Goal: Information Seeking & Learning: Learn about a topic

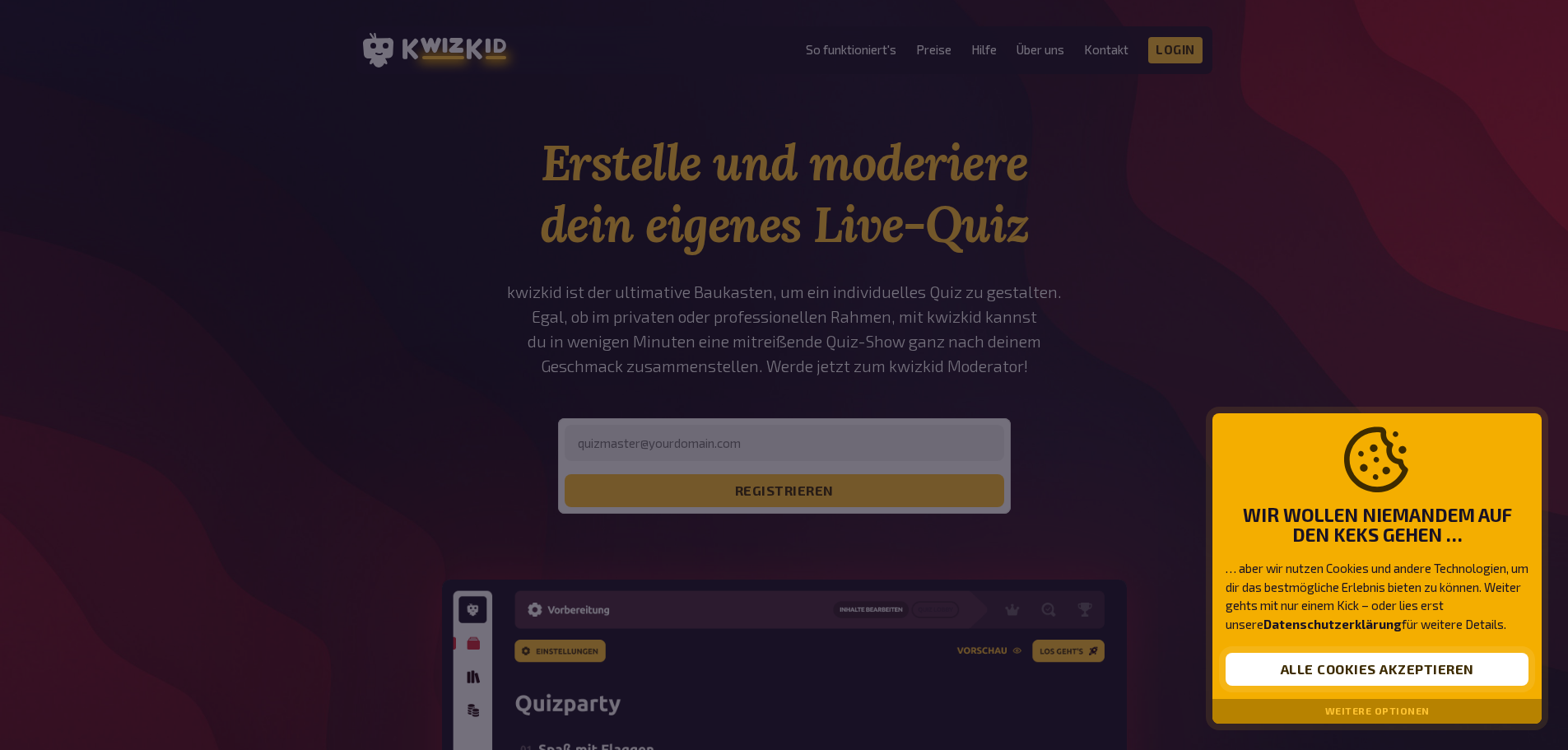
click at [1290, 676] on button "Alle Cookies akzeptieren" at bounding box center [1376, 669] width 303 height 33
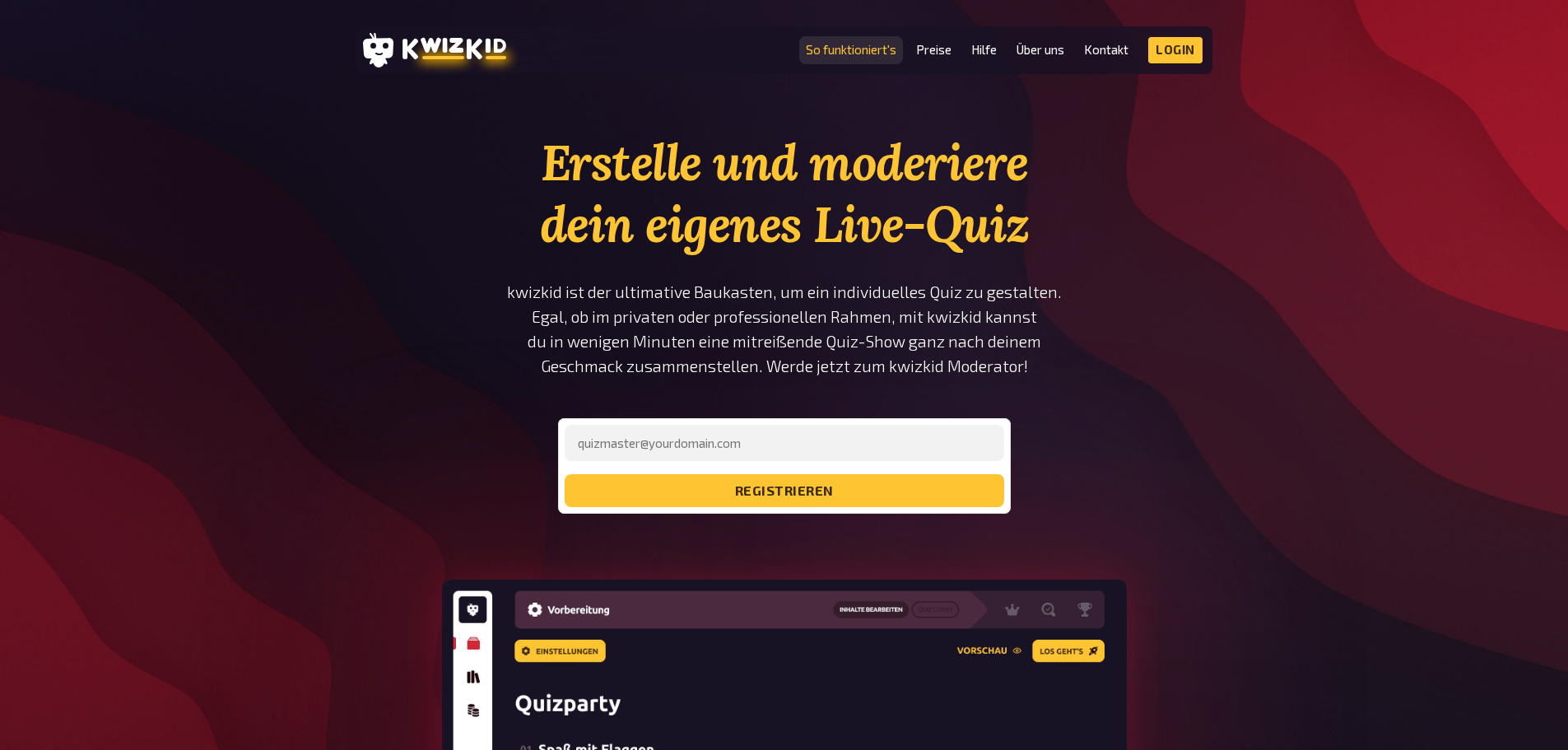
click at [875, 49] on link "So funktioniert's" at bounding box center [851, 50] width 90 height 14
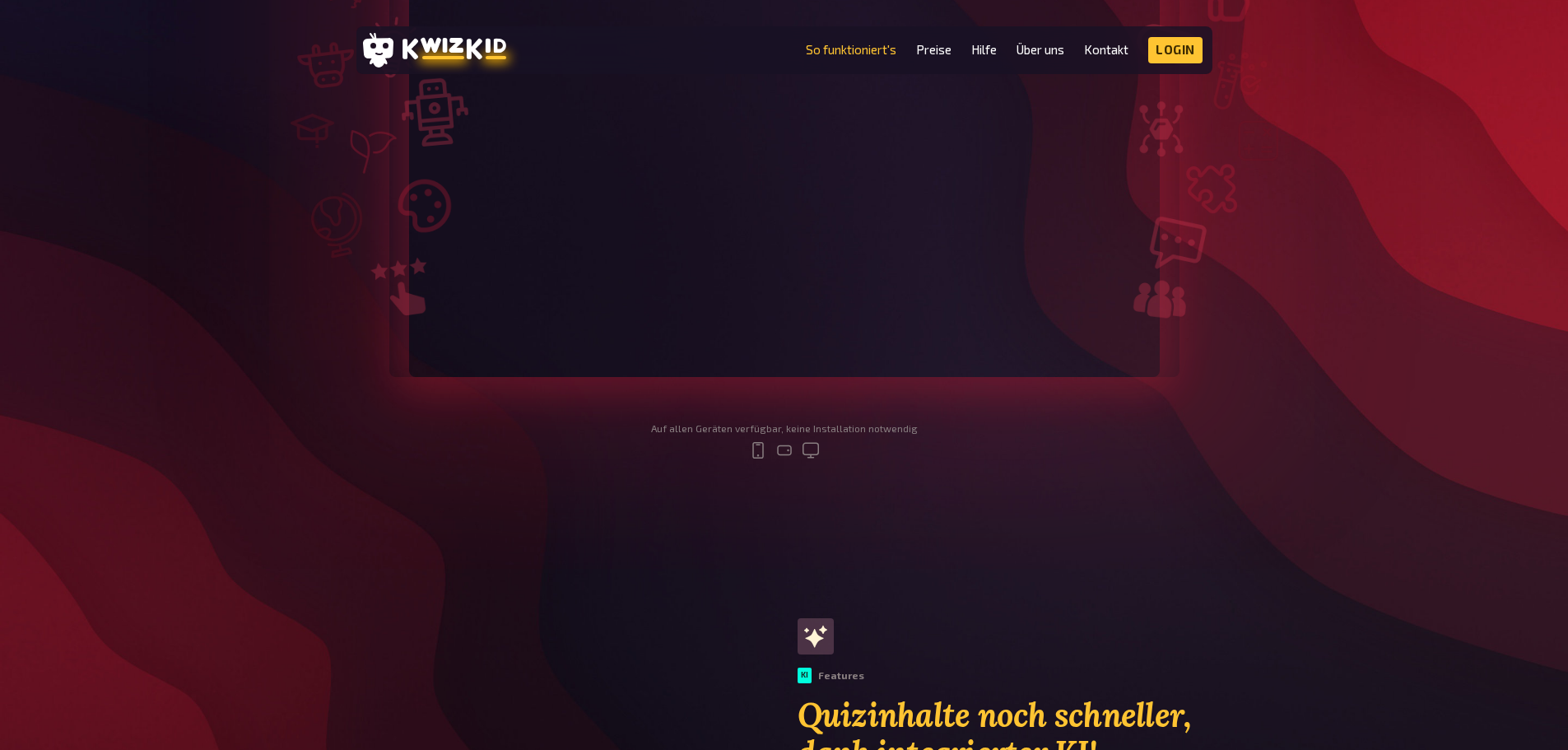
scroll to position [247, 0]
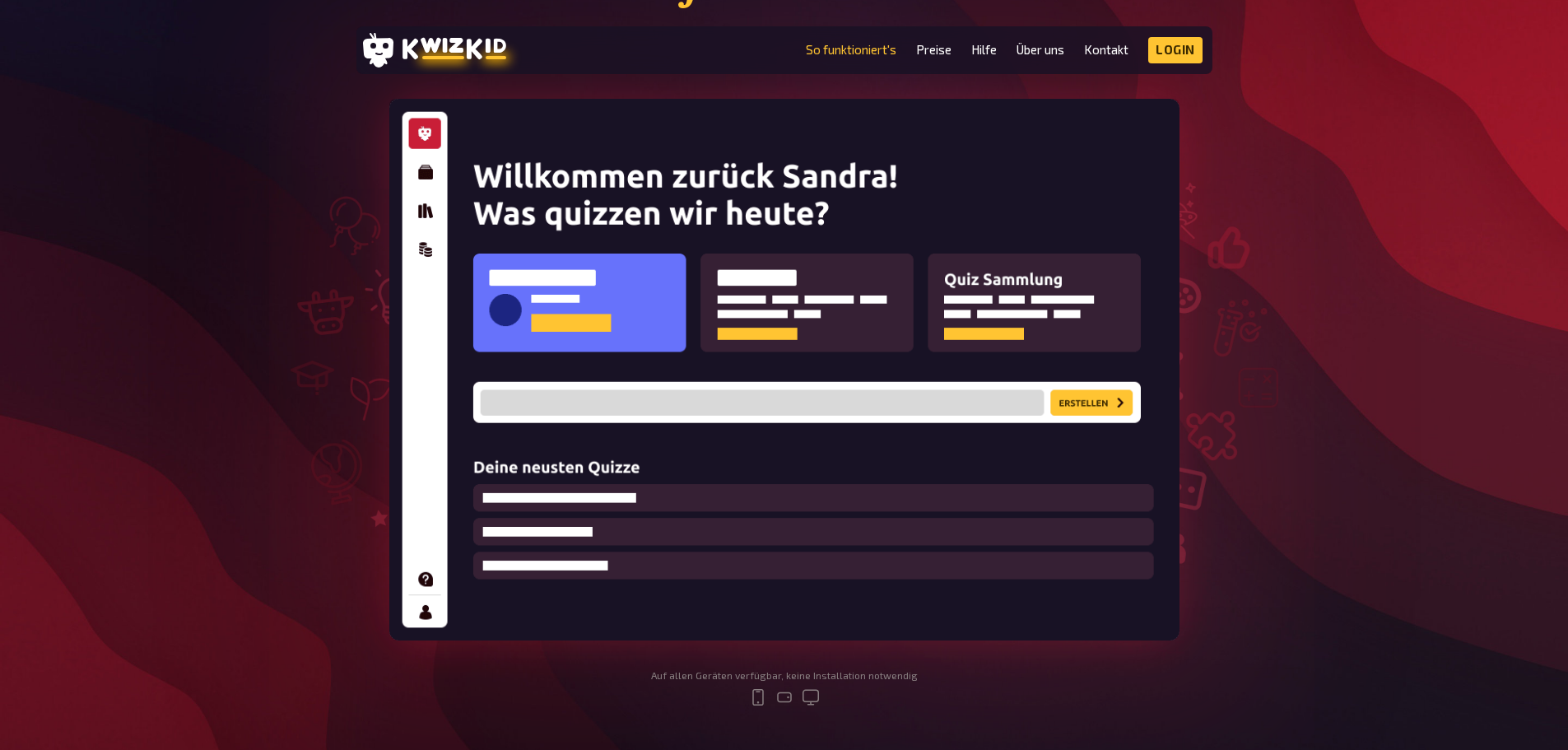
click at [598, 291] on img at bounding box center [784, 370] width 790 height 542
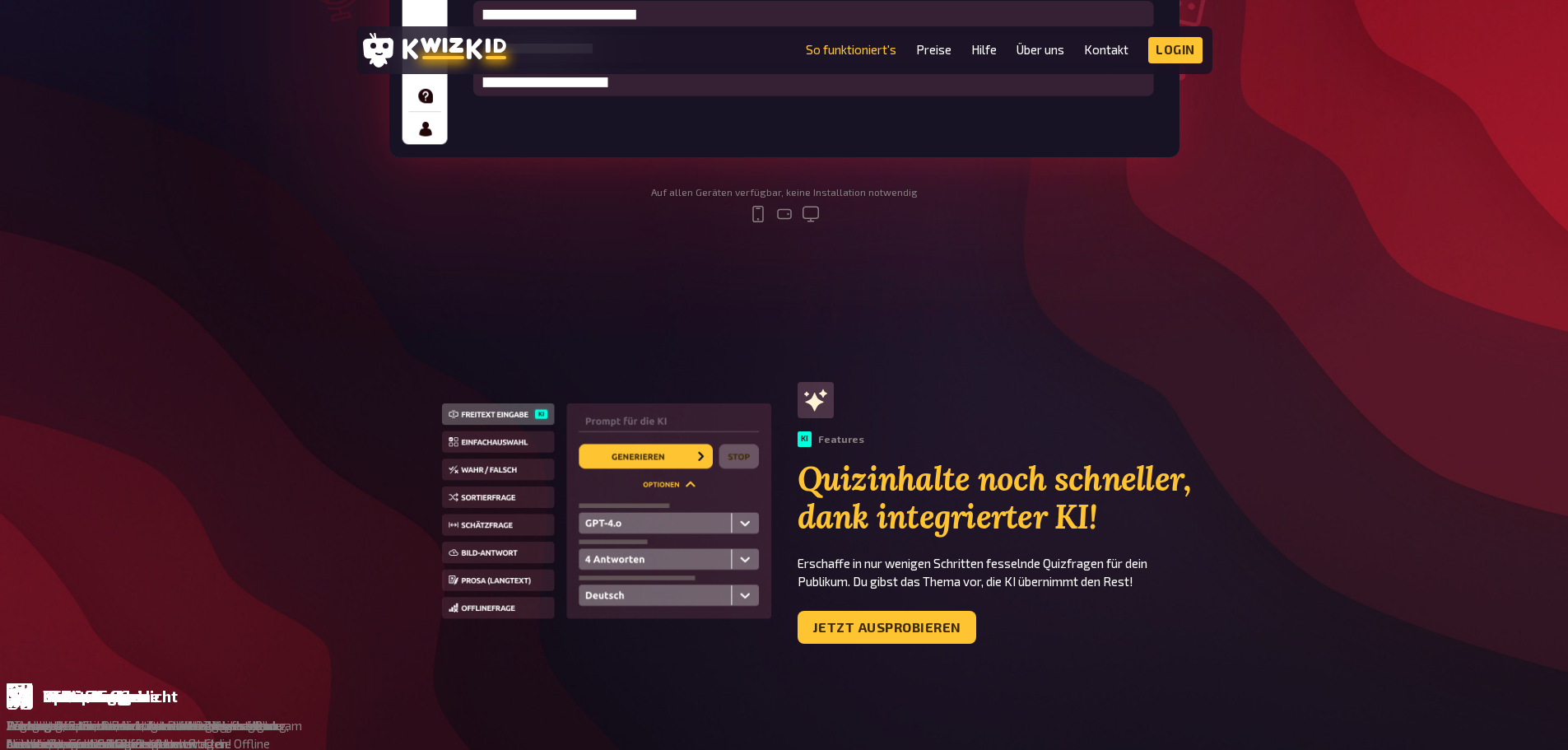
scroll to position [741, 0]
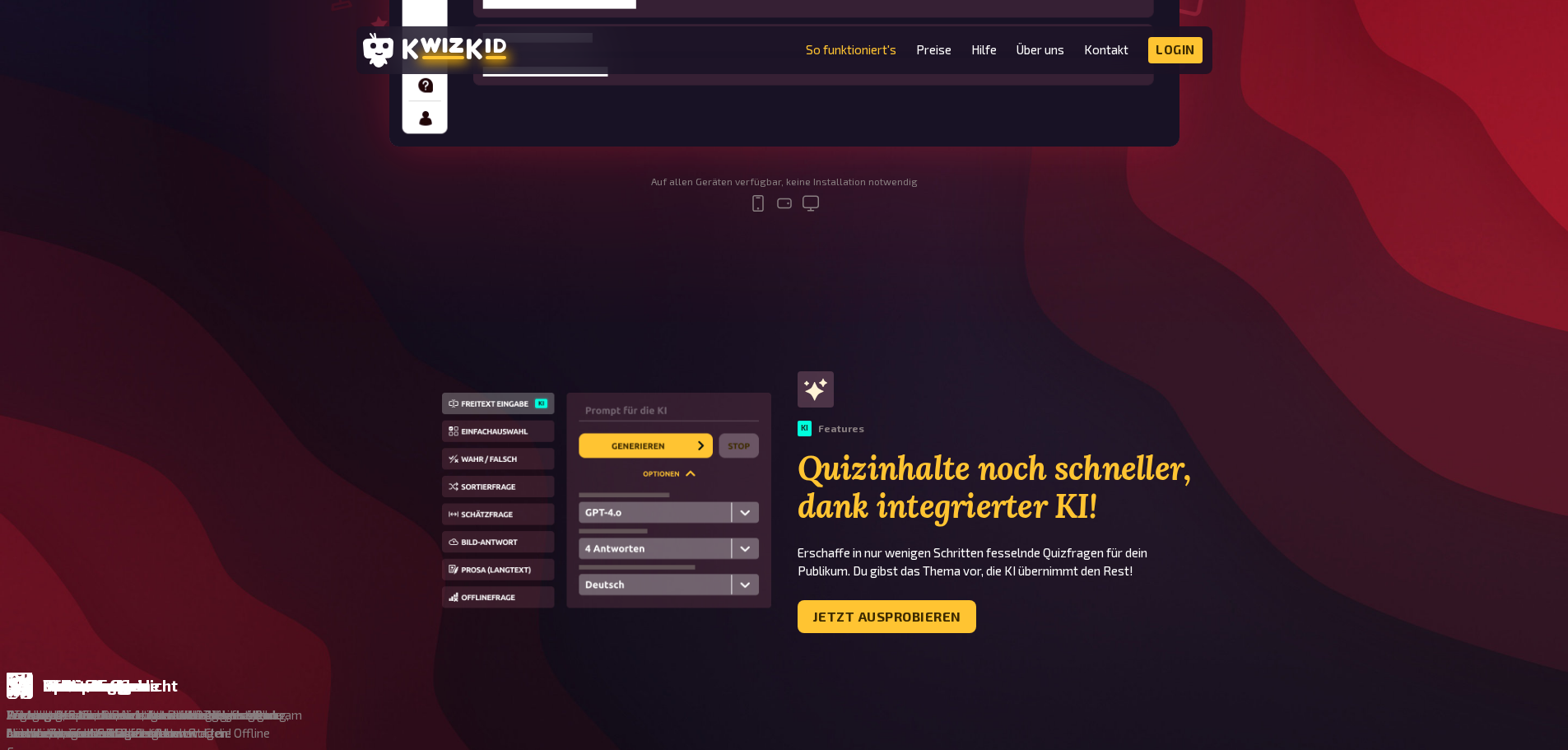
click at [511, 428] on img at bounding box center [606, 502] width 329 height 220
click at [476, 432] on img at bounding box center [606, 502] width 329 height 220
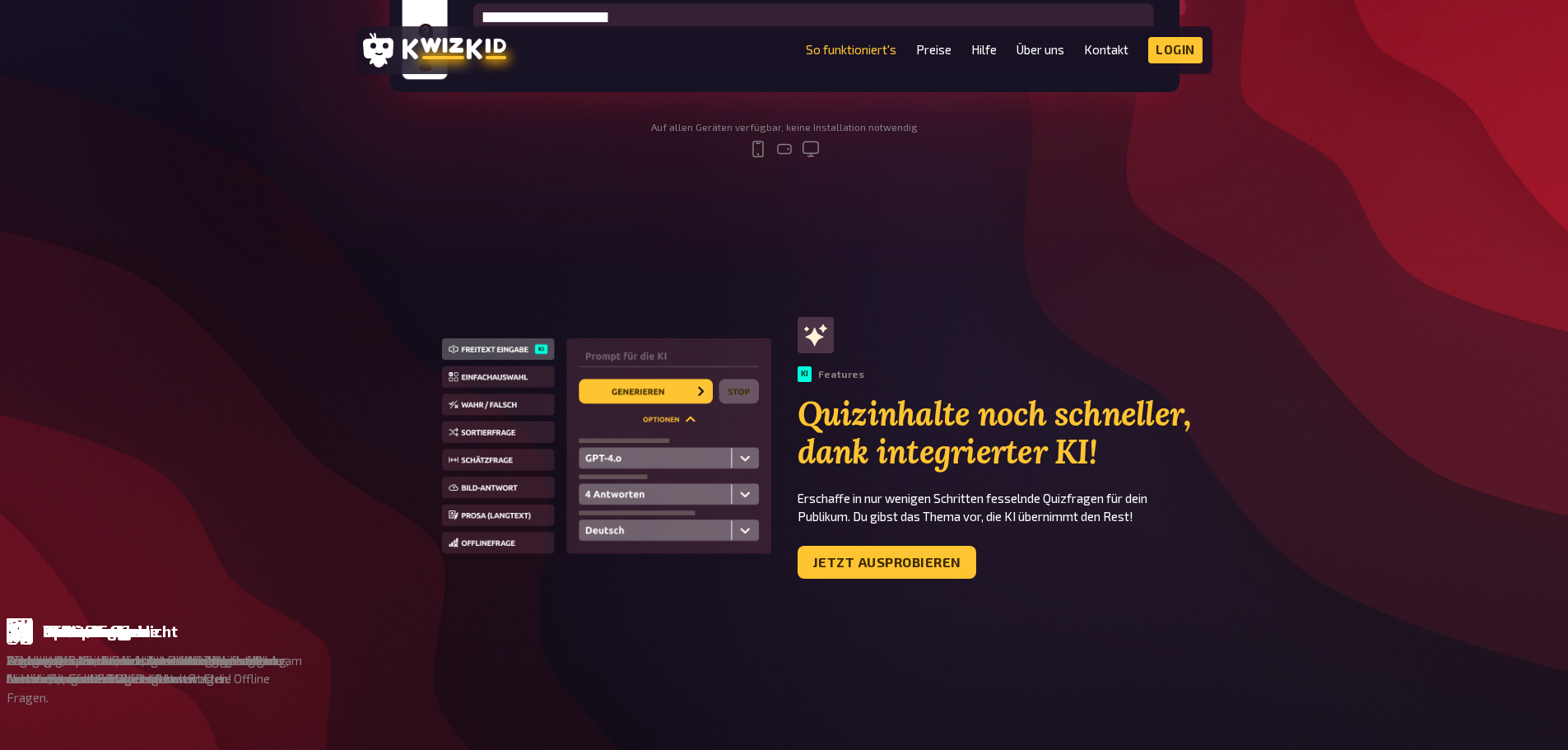
scroll to position [823, 0]
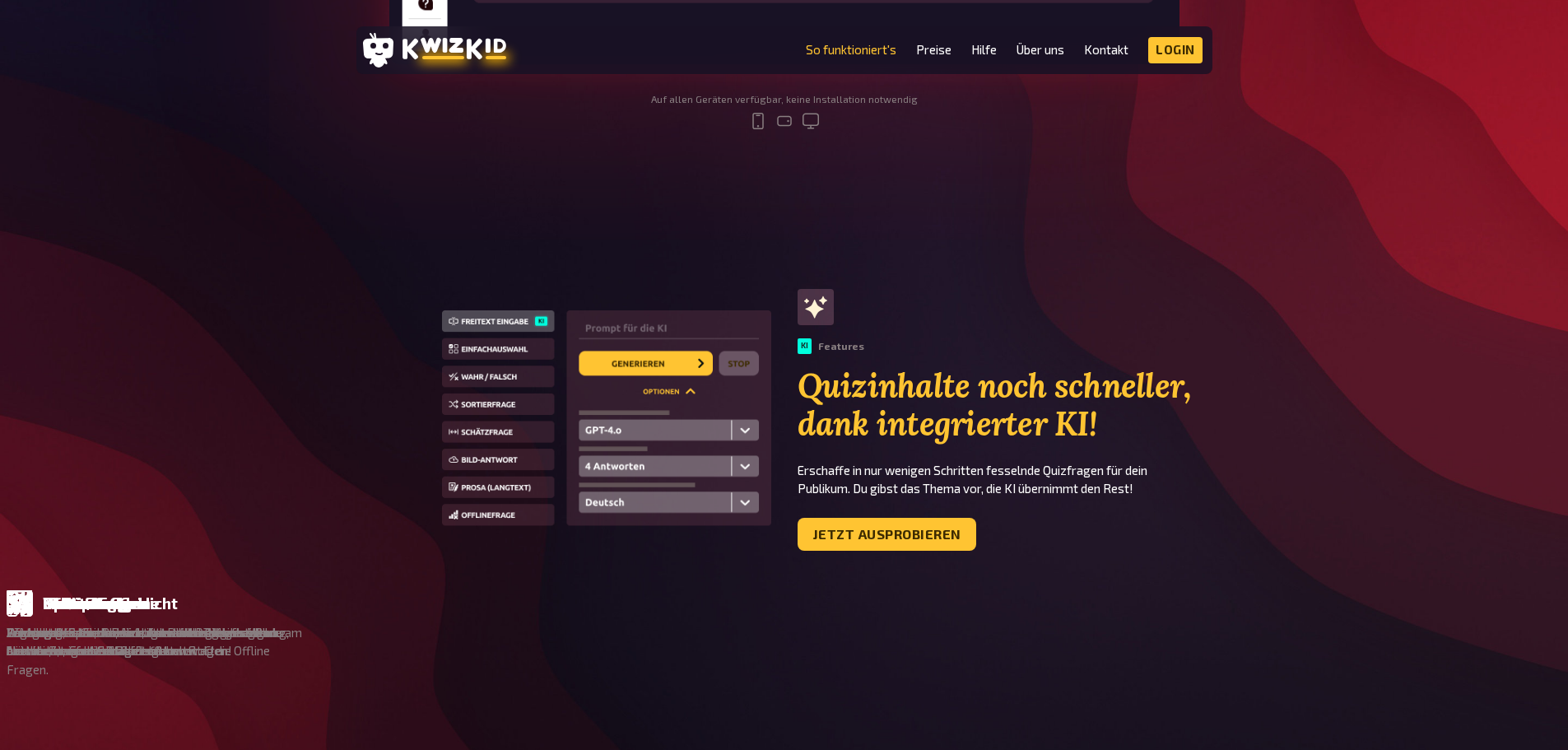
click at [474, 408] on img at bounding box center [606, 420] width 329 height 220
click at [474, 382] on img at bounding box center [606, 420] width 329 height 220
click at [481, 350] on img at bounding box center [606, 420] width 329 height 220
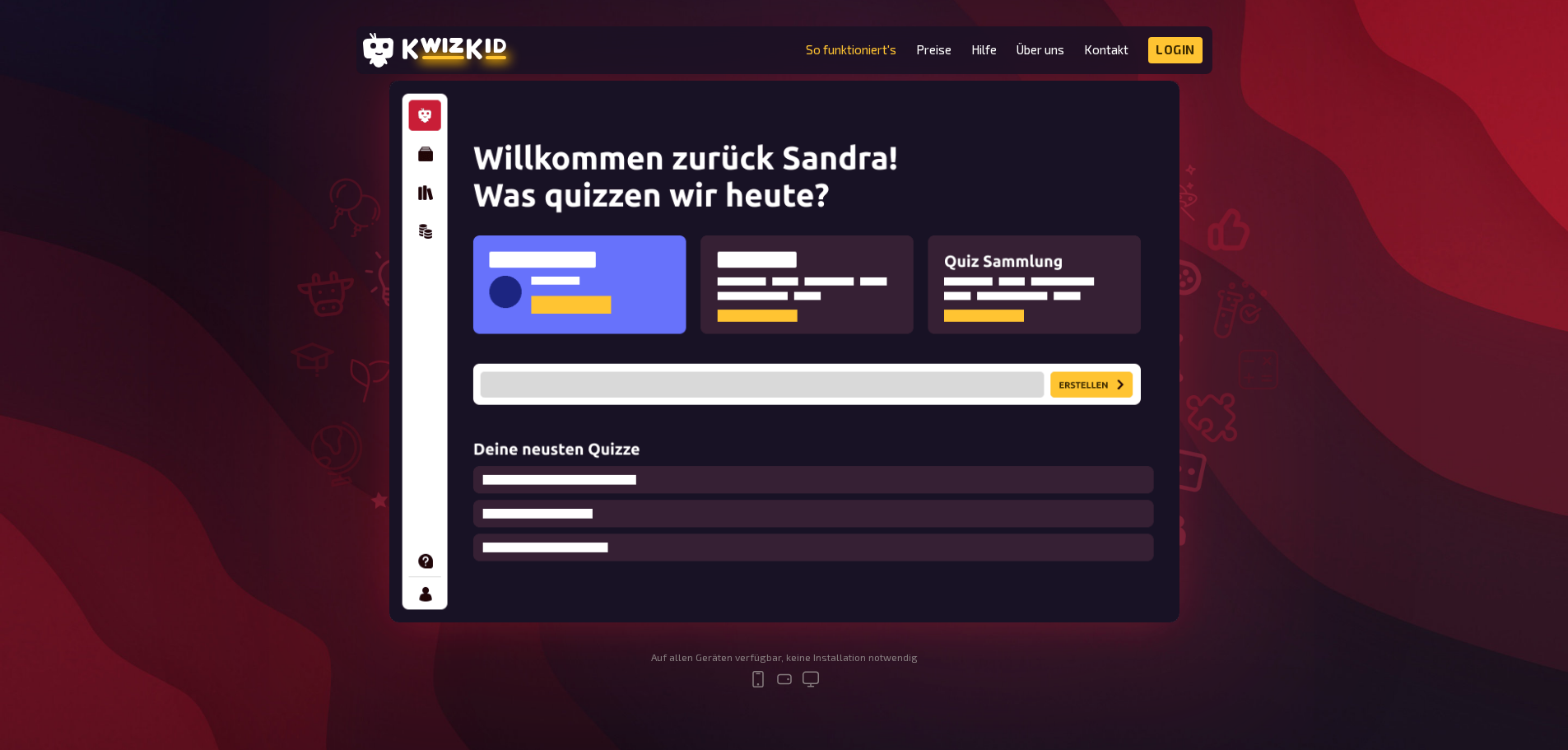
scroll to position [247, 0]
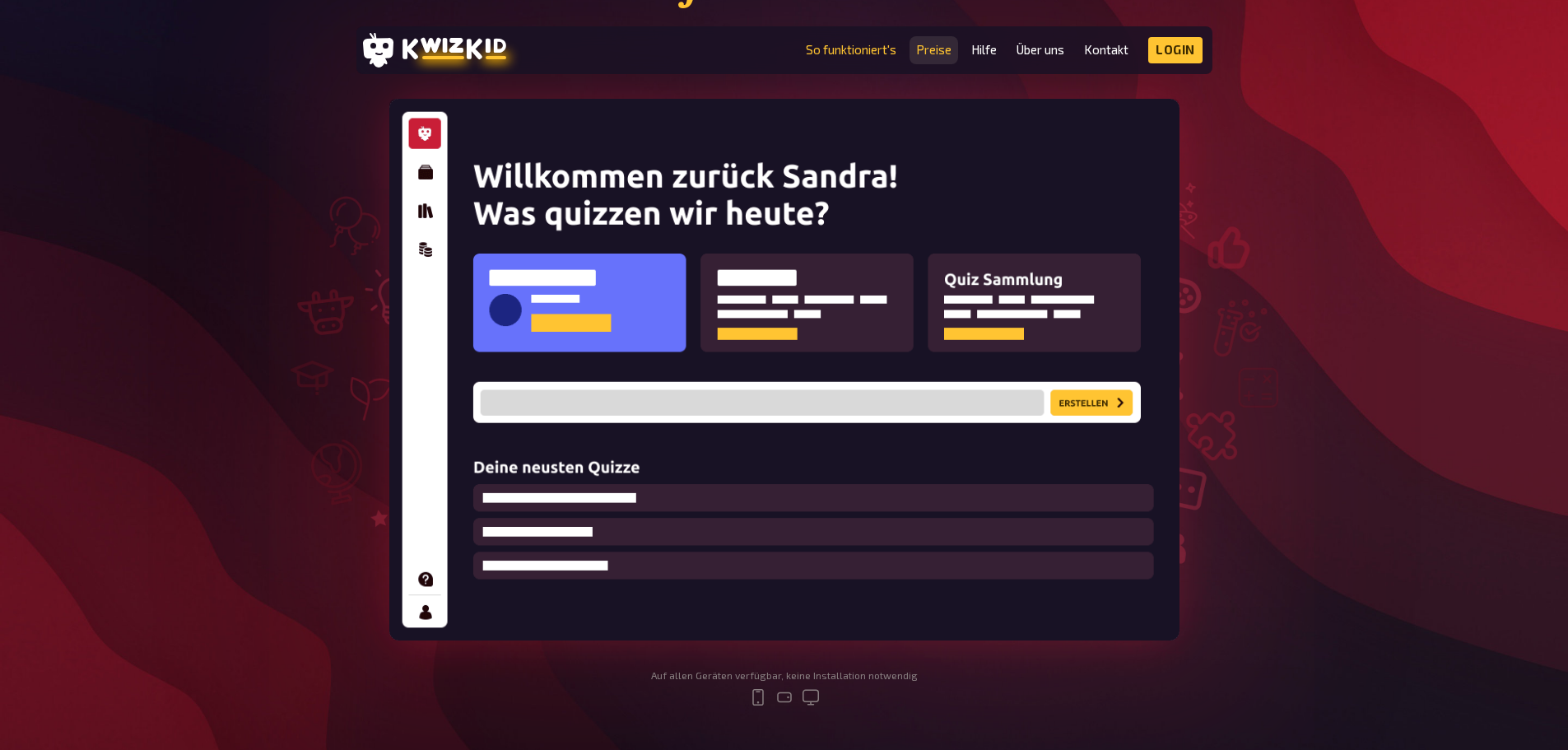
click at [939, 53] on link "Preise" at bounding box center [933, 50] width 35 height 14
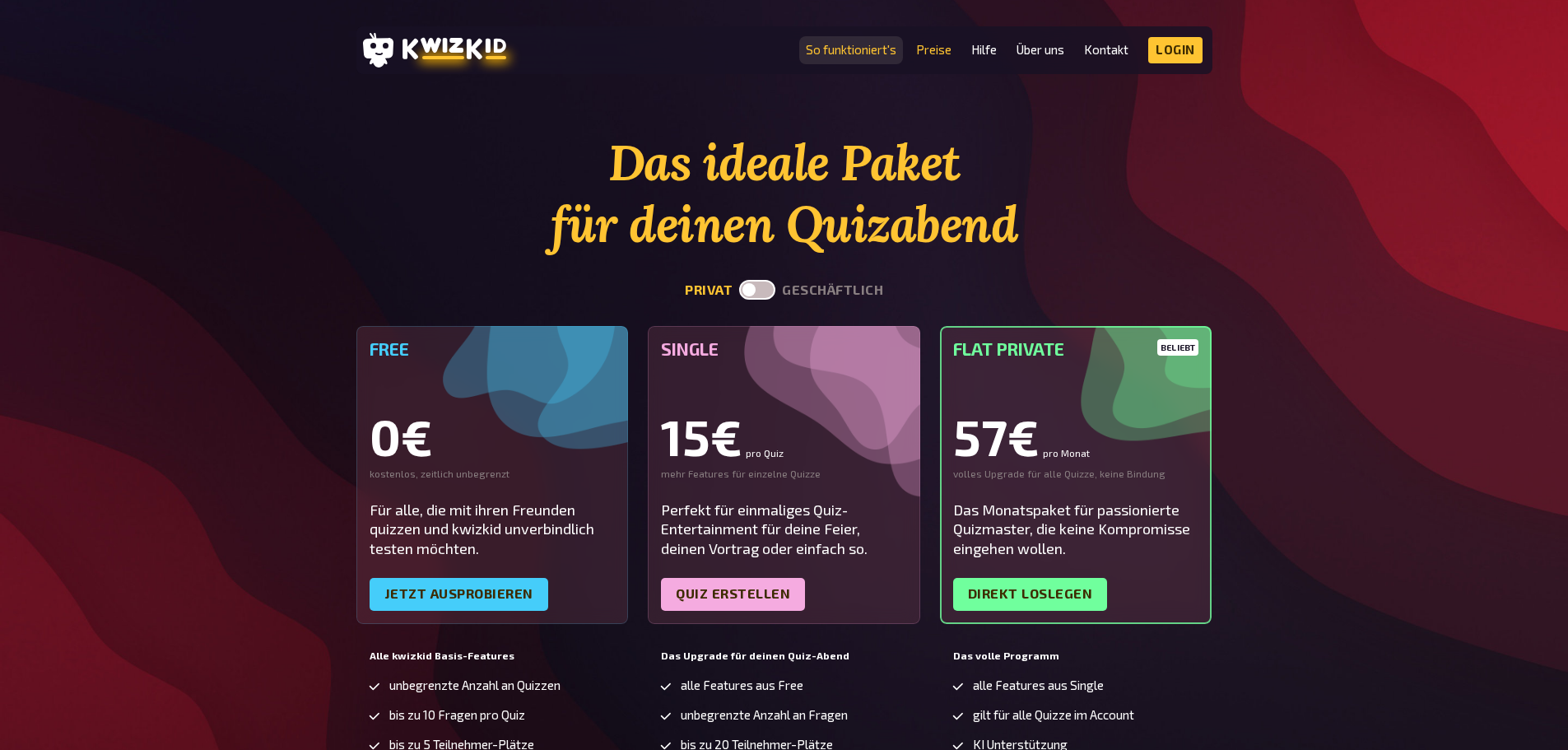
click at [873, 53] on link "So funktioniert's" at bounding box center [851, 50] width 90 height 14
